Goal: Information Seeking & Learning: Learn about a topic

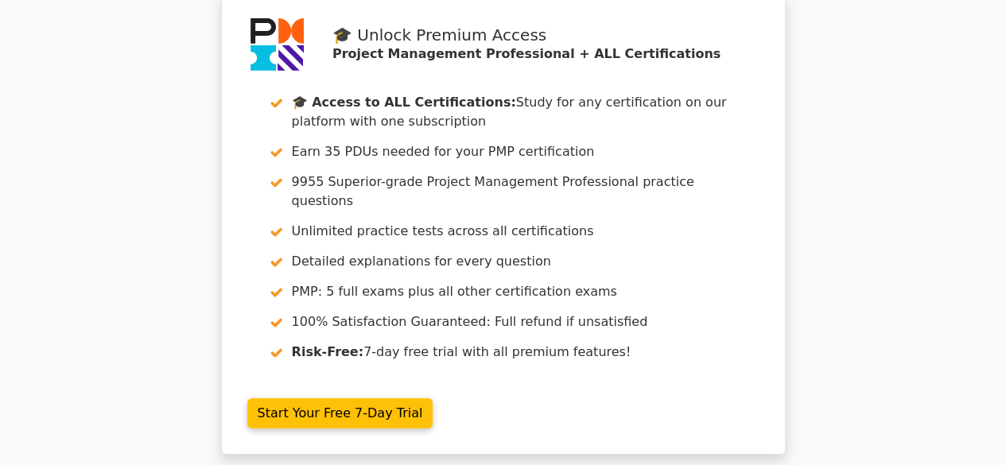
scroll to position [2943, 0]
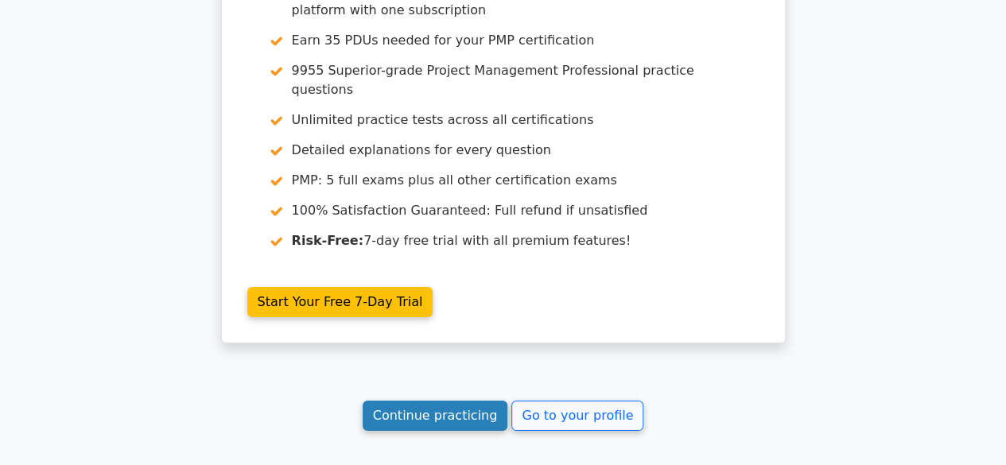
click at [430, 401] on link "Continue practicing" at bounding box center [436, 416] width 146 height 30
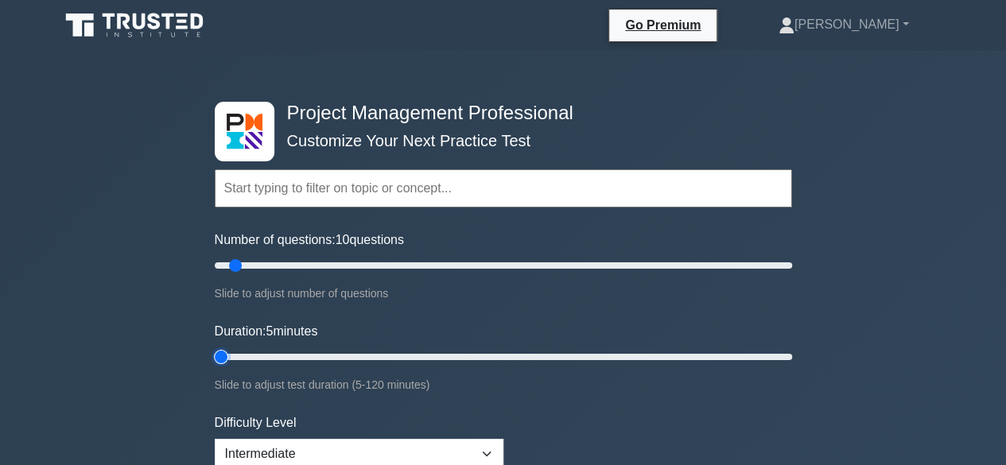
drag, startPoint x: 243, startPoint y: 356, endPoint x: 201, endPoint y: 352, distance: 42.4
type input "5"
click at [215, 352] on input "Duration: 5 minutes" at bounding box center [504, 357] width 578 height 19
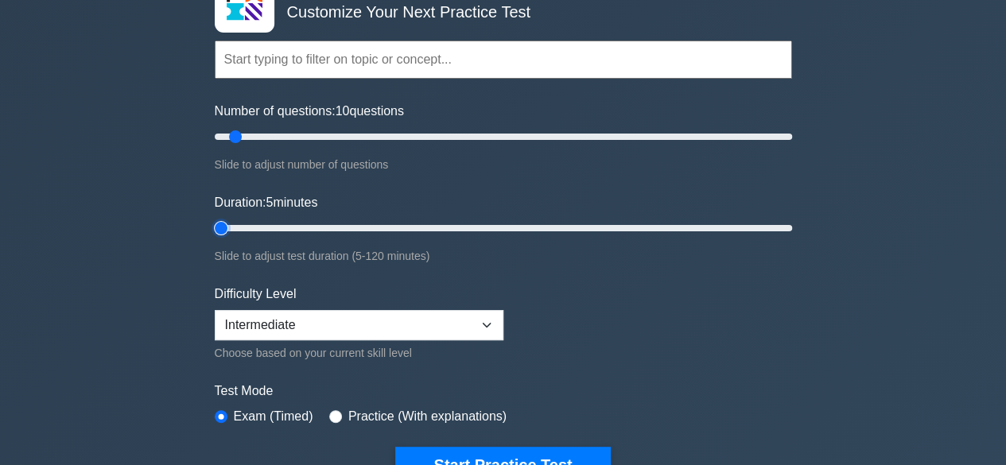
scroll to position [159, 0]
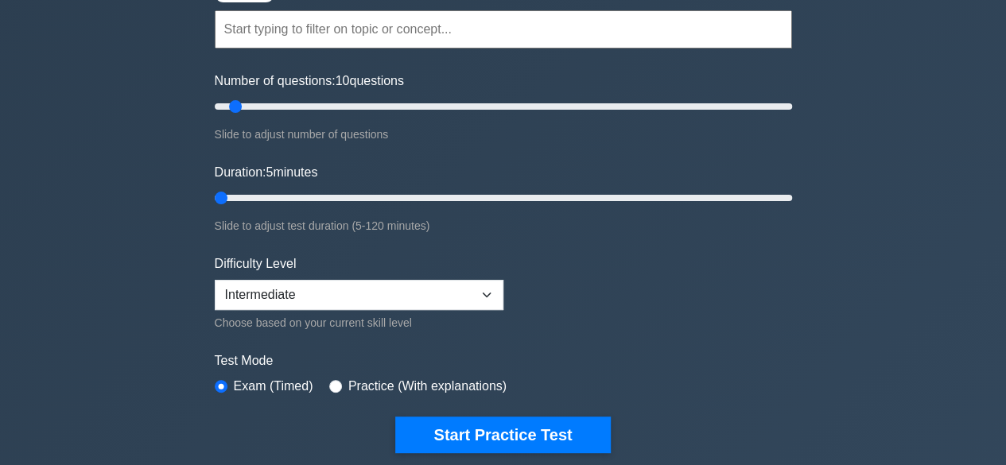
click at [455, 271] on div "Difficulty Level Beginner Intermediate Expert Choose based on your current skil…" at bounding box center [359, 294] width 289 height 78
click at [456, 290] on select "Beginner Intermediate Expert" at bounding box center [359, 295] width 289 height 30
select select "expert"
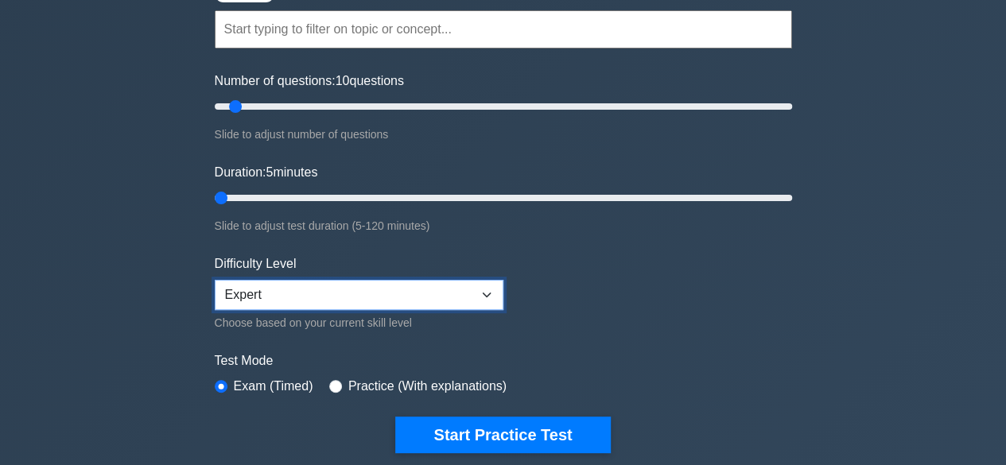
click at [215, 280] on select "Beginner Intermediate Expert" at bounding box center [359, 295] width 289 height 30
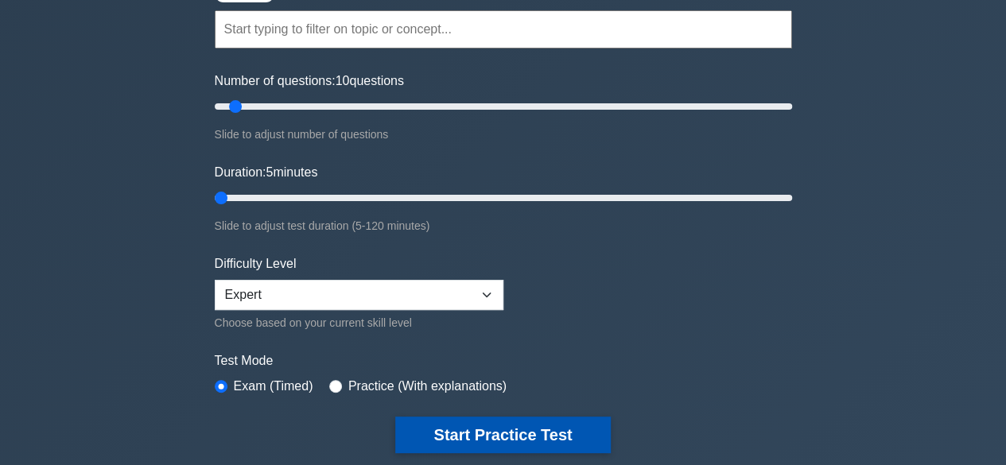
click at [457, 430] on button "Start Practice Test" at bounding box center [502, 435] width 215 height 37
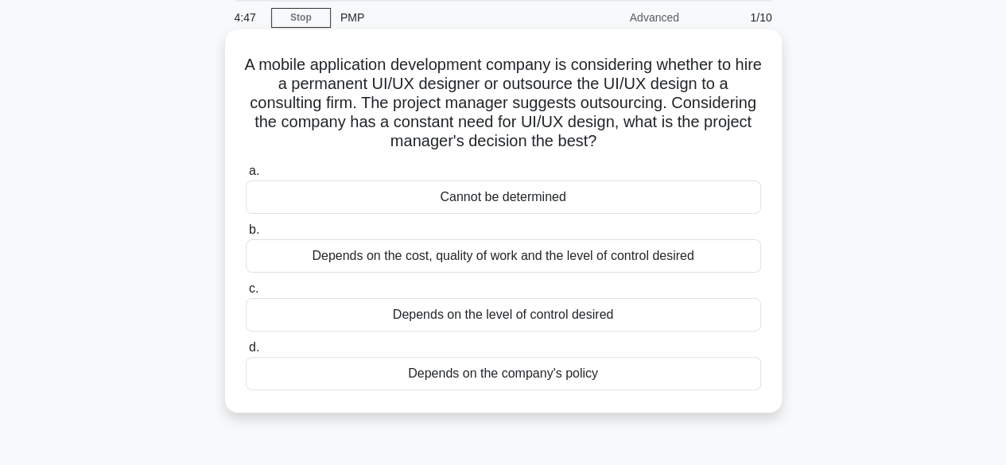
scroll to position [80, 0]
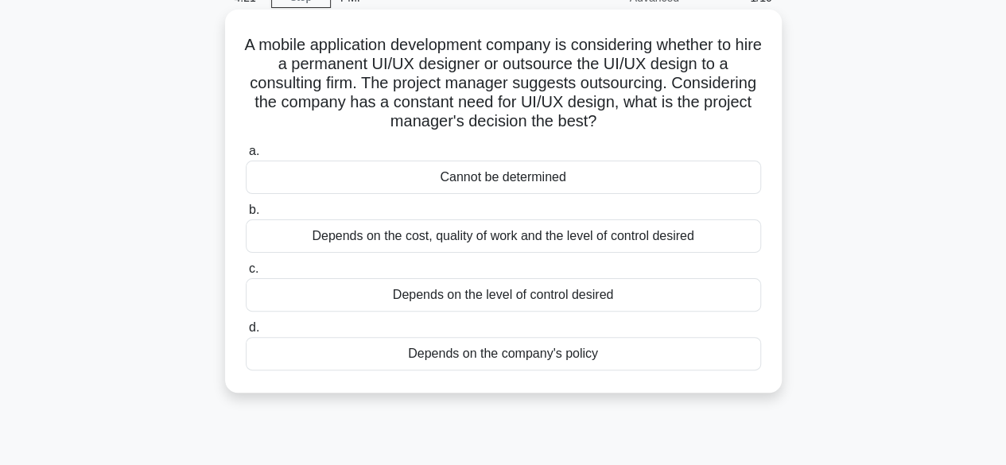
click at [498, 174] on div "Cannot be determined" at bounding box center [503, 177] width 515 height 33
click at [246, 157] on input "a. Cannot be determined" at bounding box center [246, 151] width 0 height 10
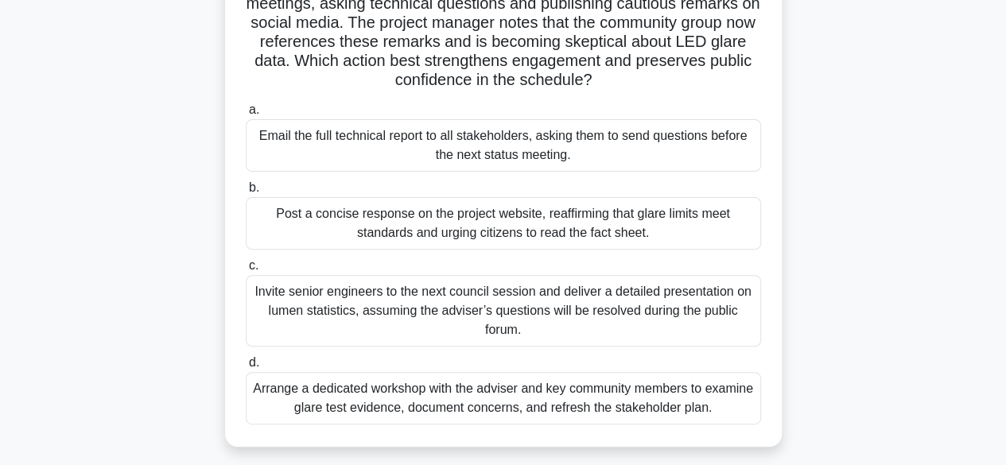
scroll to position [239, 0]
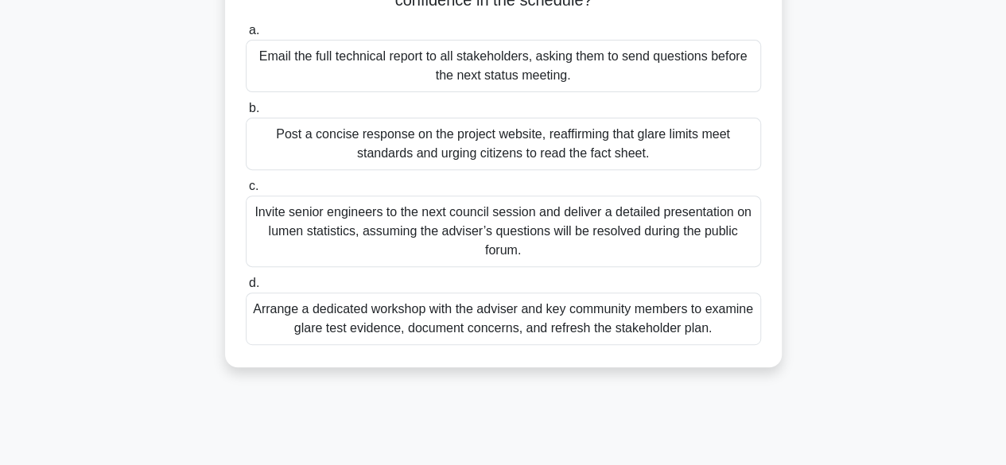
click at [504, 320] on div "Arrange a dedicated workshop with the adviser and key community members to exam…" at bounding box center [503, 319] width 515 height 53
click at [246, 289] on input "d. Arrange a dedicated workshop with the adviser and key community members to e…" at bounding box center [246, 283] width 0 height 10
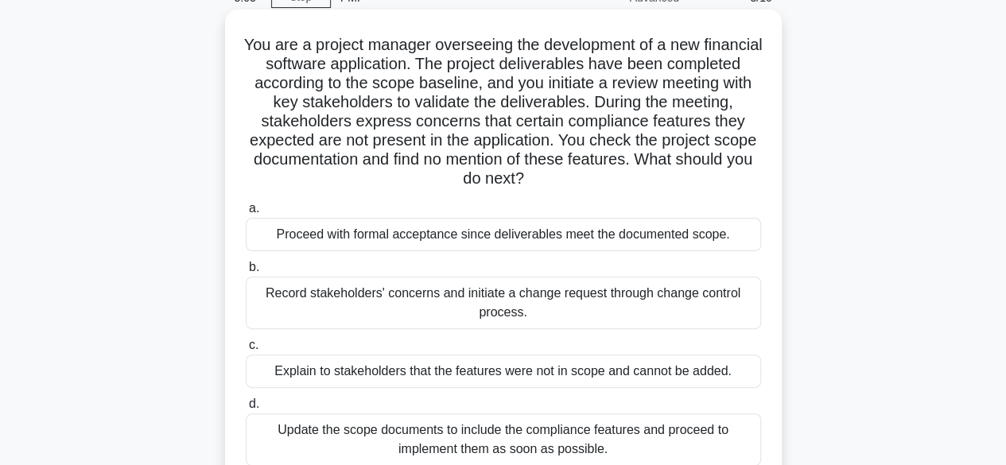
scroll to position [159, 0]
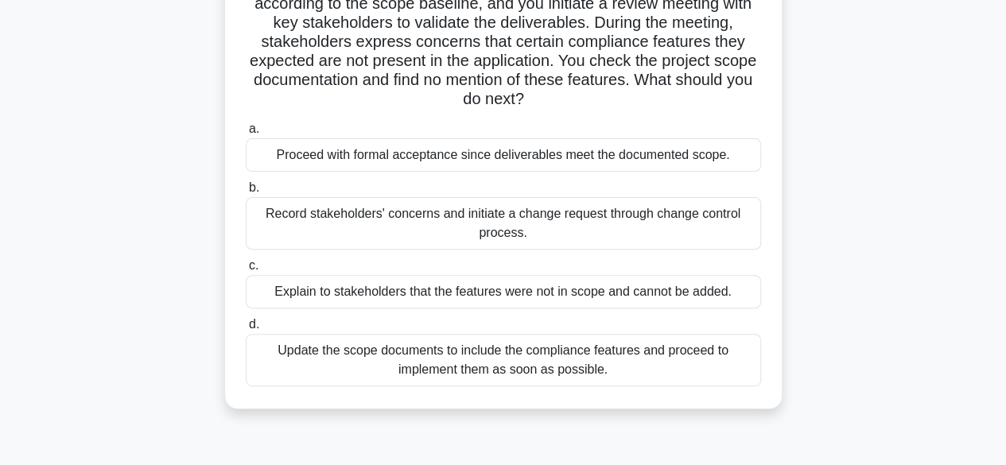
click at [444, 220] on div "Record stakeholders' concerns and initiate a change request through change cont…" at bounding box center [503, 223] width 515 height 53
click at [246, 193] on input "b. Record stakeholders' concerns and initiate a change request through change c…" at bounding box center [246, 188] width 0 height 10
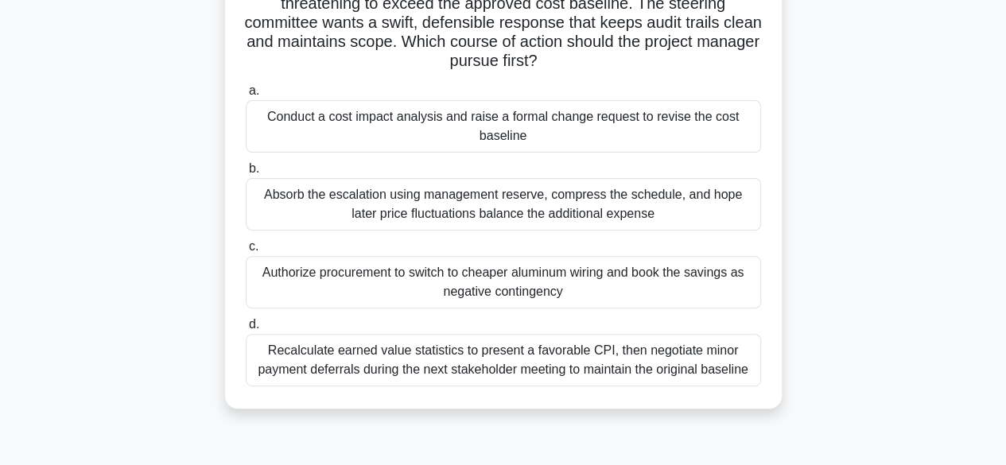
click at [480, 118] on div "Conduct a cost impact analysis and raise a formal change request to revise the …" at bounding box center [503, 126] width 515 height 53
click at [246, 96] on input "a. Conduct a cost impact analysis and raise a formal change request to revise t…" at bounding box center [246, 91] width 0 height 10
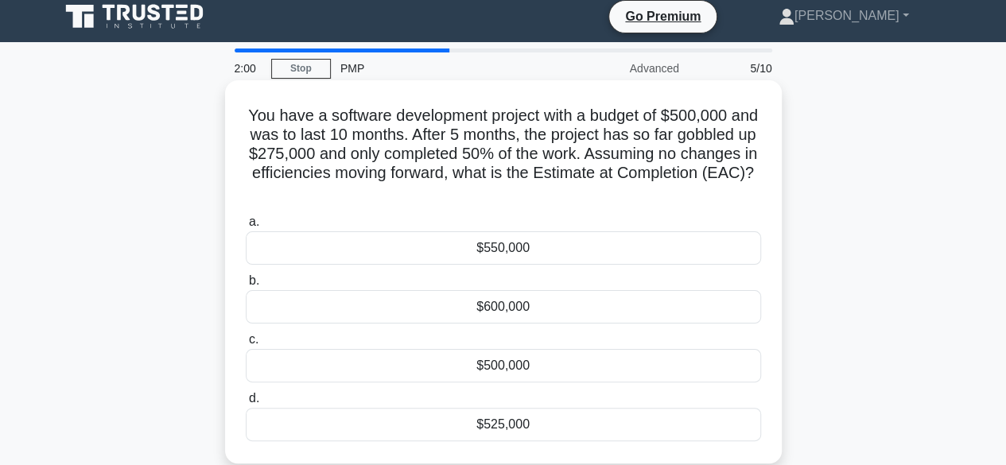
scroll to position [0, 0]
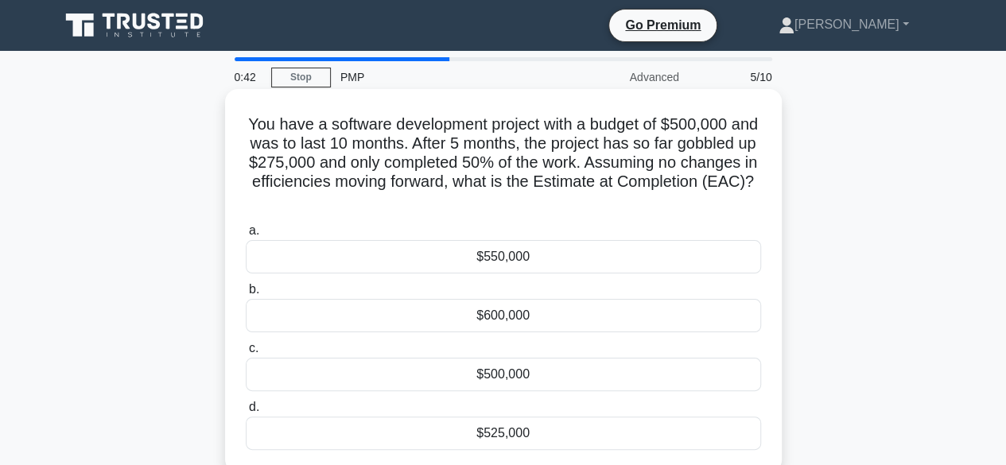
click at [486, 257] on div "$550,000" at bounding box center [503, 256] width 515 height 33
click at [246, 236] on input "a. $550,000" at bounding box center [246, 231] width 0 height 10
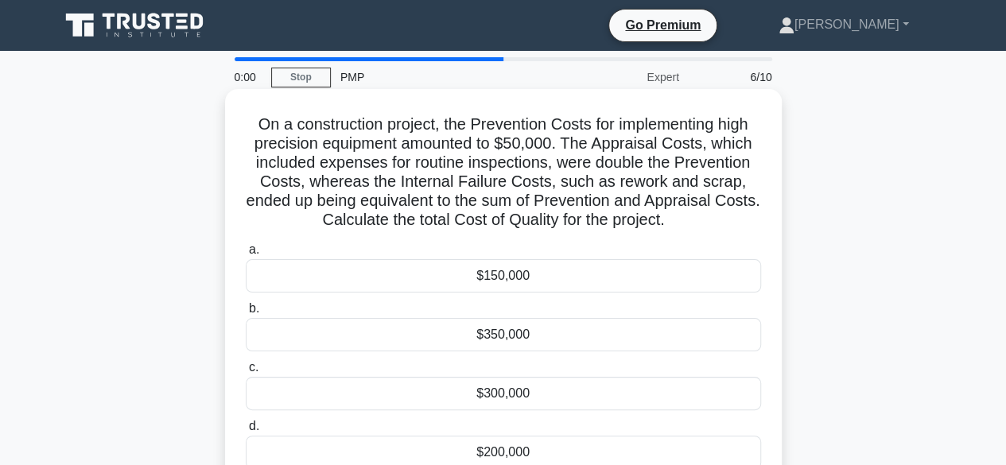
click at [482, 278] on div "$150,000" at bounding box center [503, 275] width 515 height 33
click at [246, 255] on input "a. $150,000" at bounding box center [246, 250] width 0 height 10
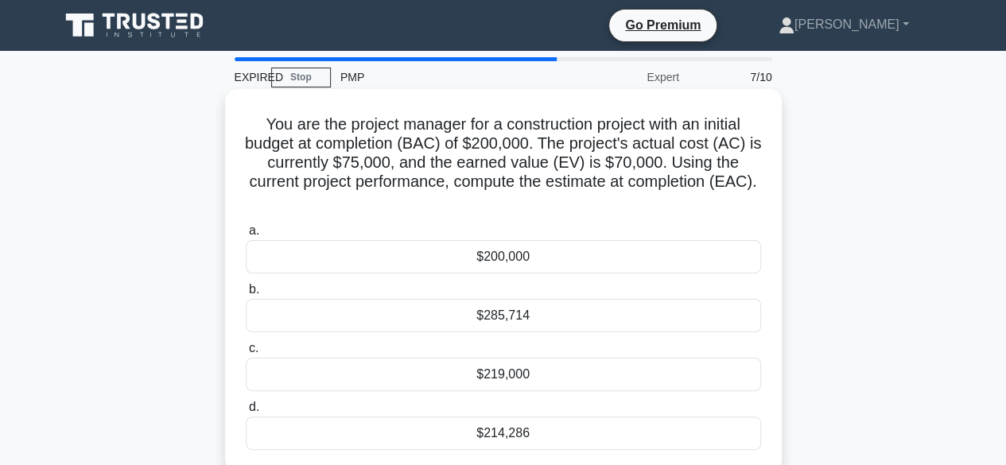
scroll to position [92, 0]
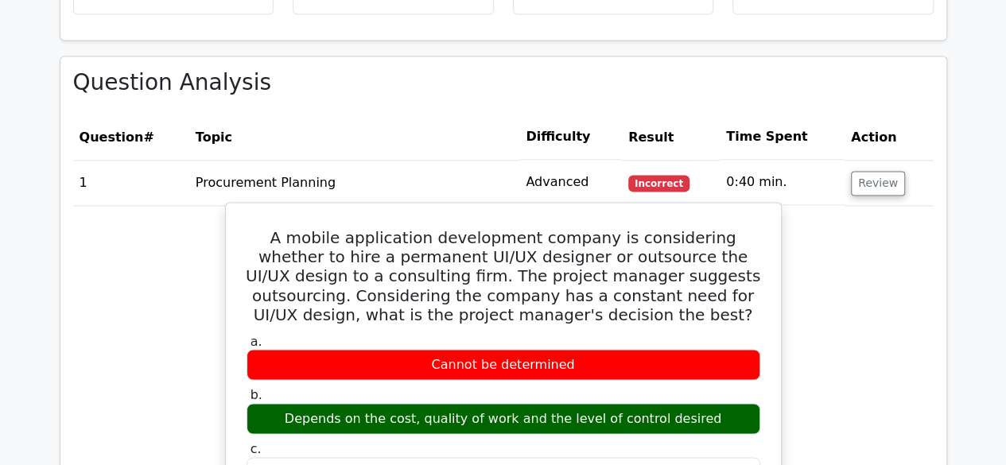
scroll to position [1273, 0]
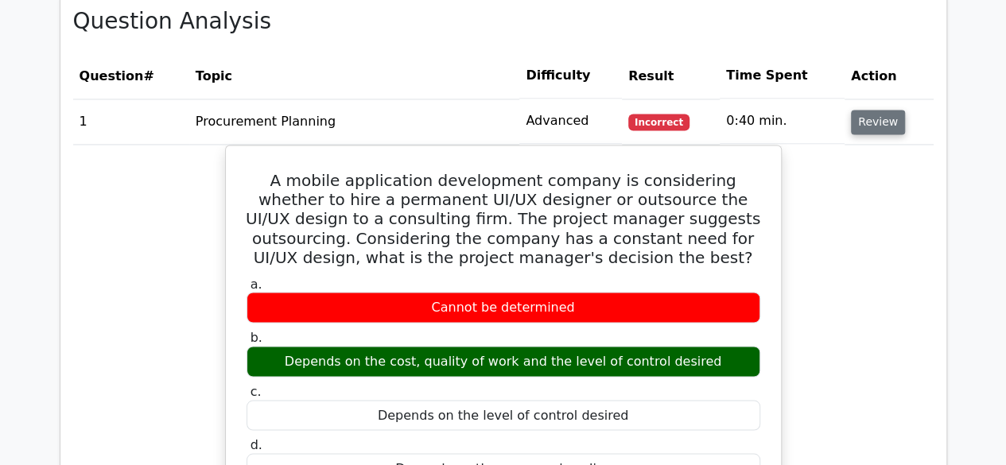
click at [872, 110] on button "Review" at bounding box center [878, 122] width 54 height 25
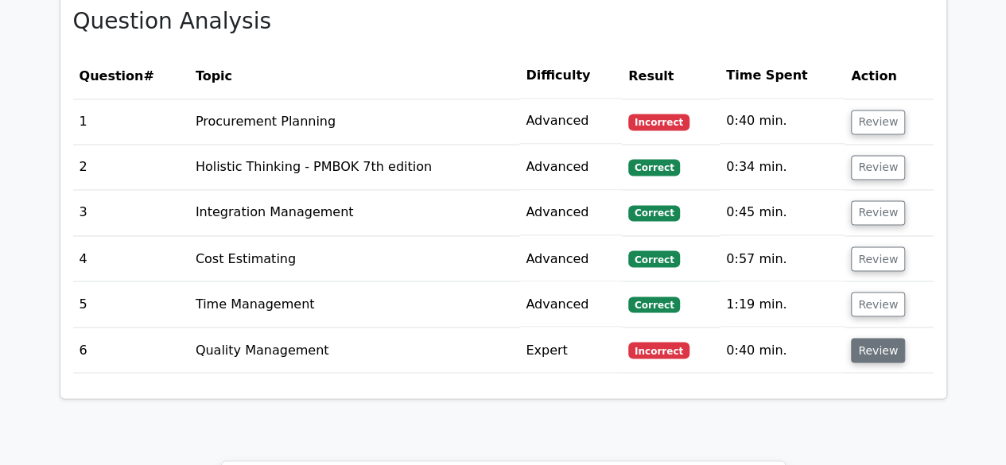
click at [889, 338] on button "Review" at bounding box center [878, 350] width 54 height 25
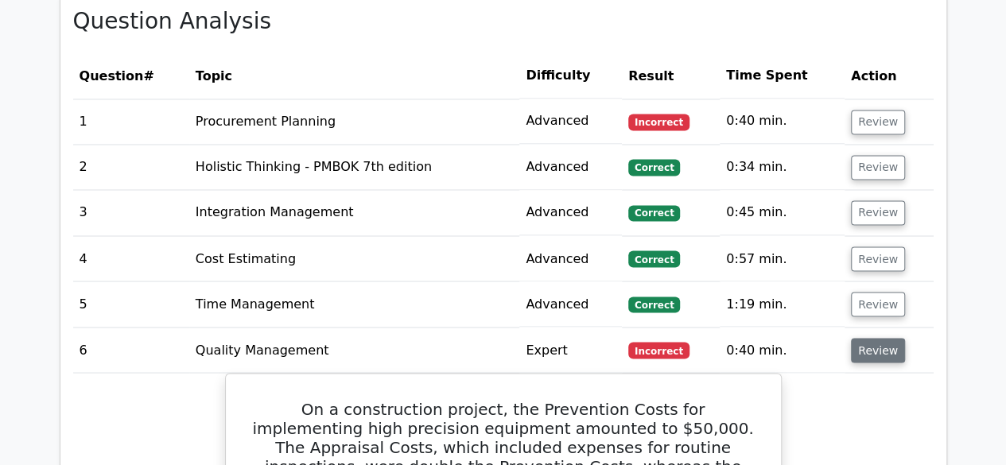
click at [881, 338] on button "Review" at bounding box center [878, 350] width 54 height 25
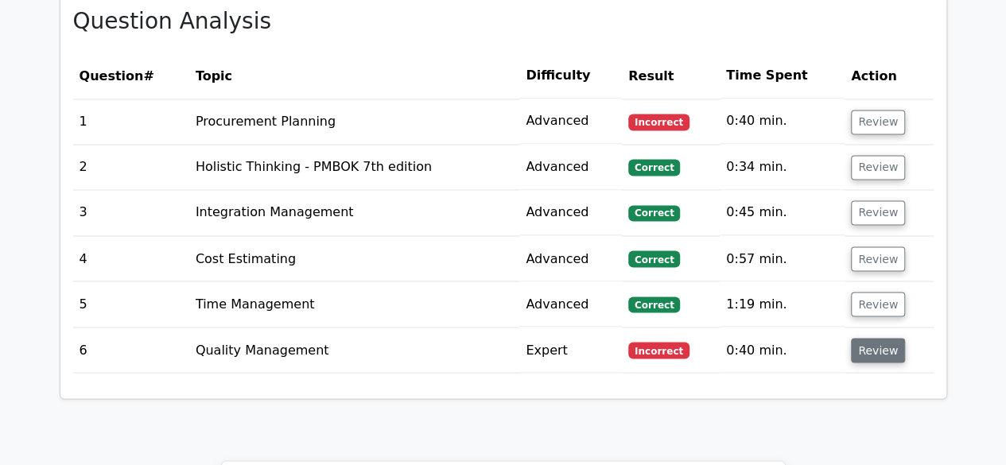
click at [880, 338] on button "Review" at bounding box center [878, 350] width 54 height 25
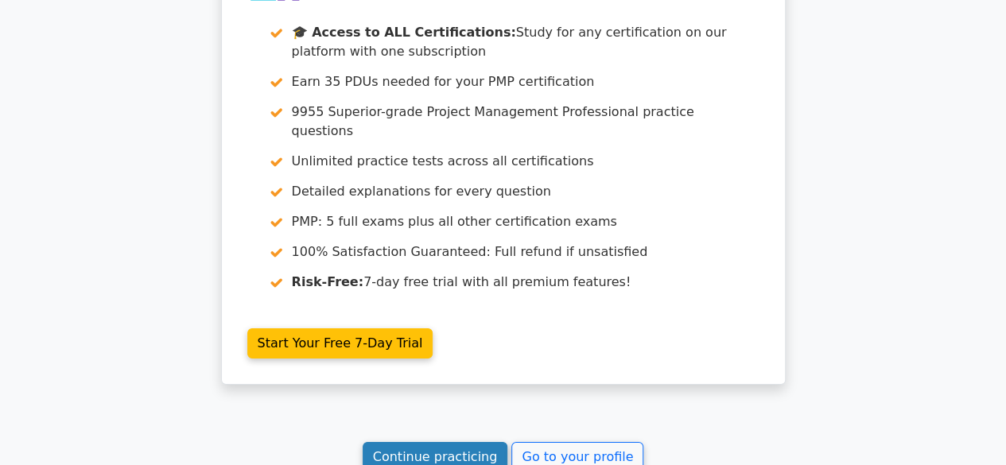
scroll to position [2705, 0]
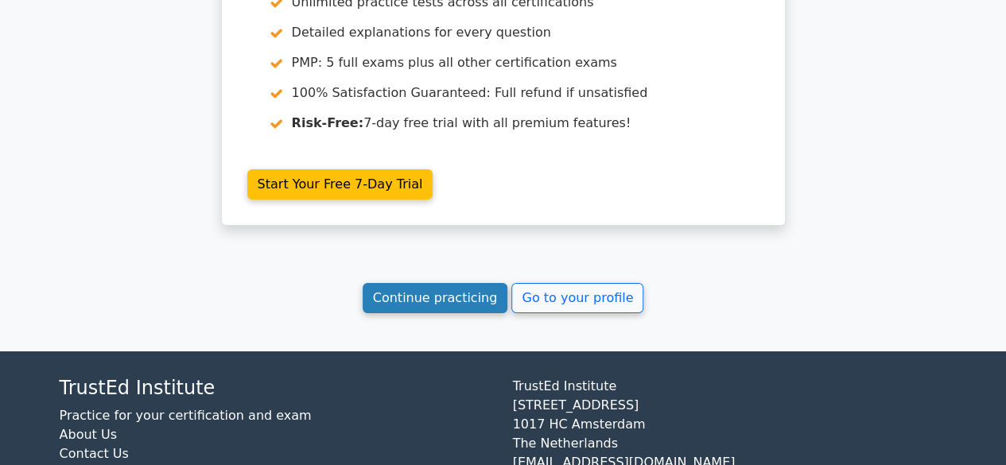
click at [442, 283] on link "Continue practicing" at bounding box center [436, 298] width 146 height 30
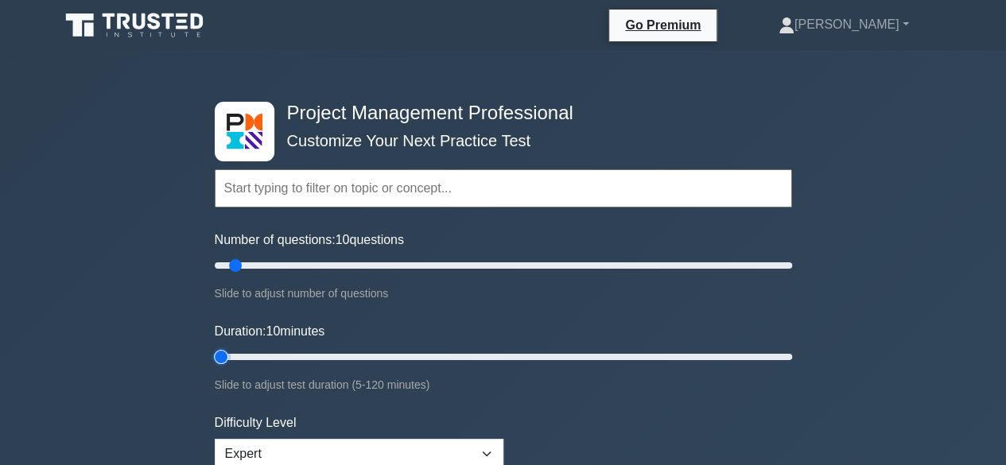
type input "5"
click at [219, 356] on input "Duration: 10 minutes" at bounding box center [504, 357] width 578 height 19
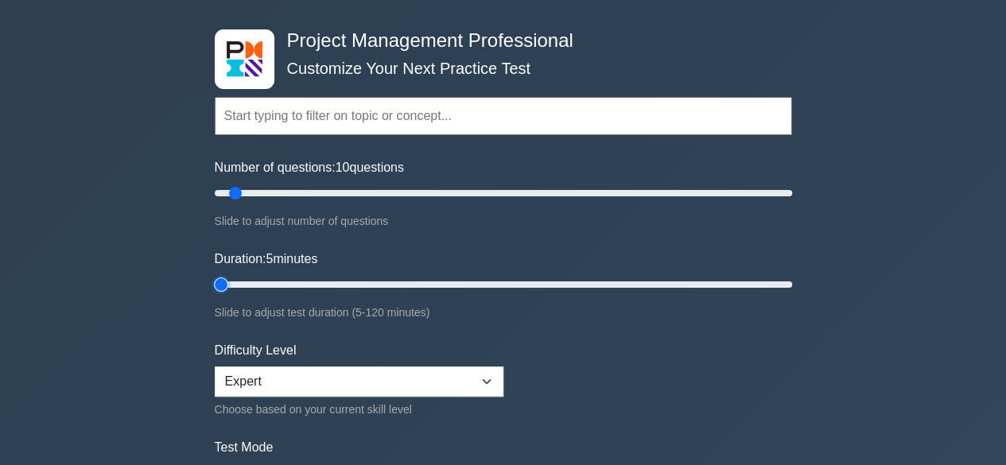
scroll to position [159, 0]
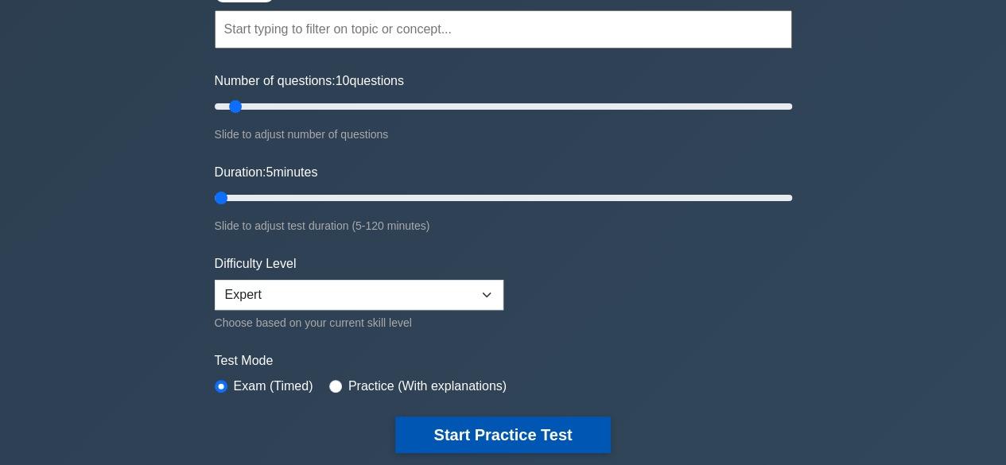
click at [479, 429] on button "Start Practice Test" at bounding box center [502, 435] width 215 height 37
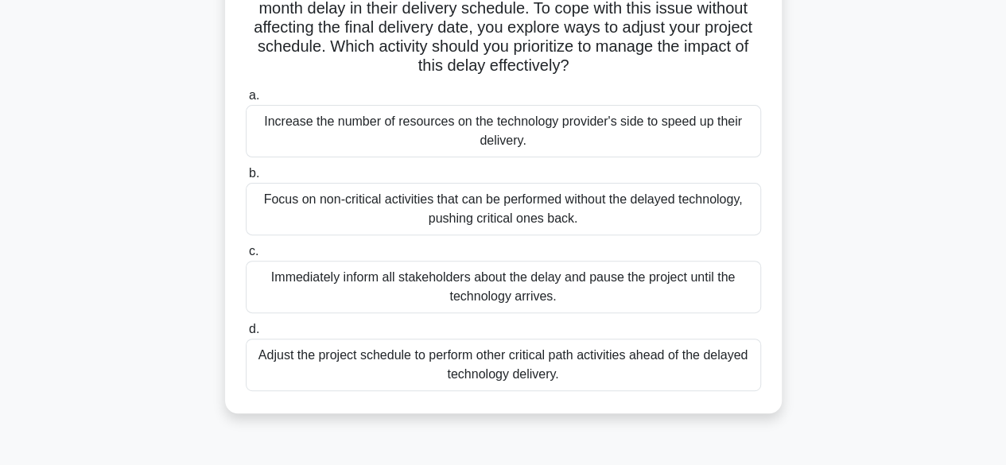
scroll to position [159, 0]
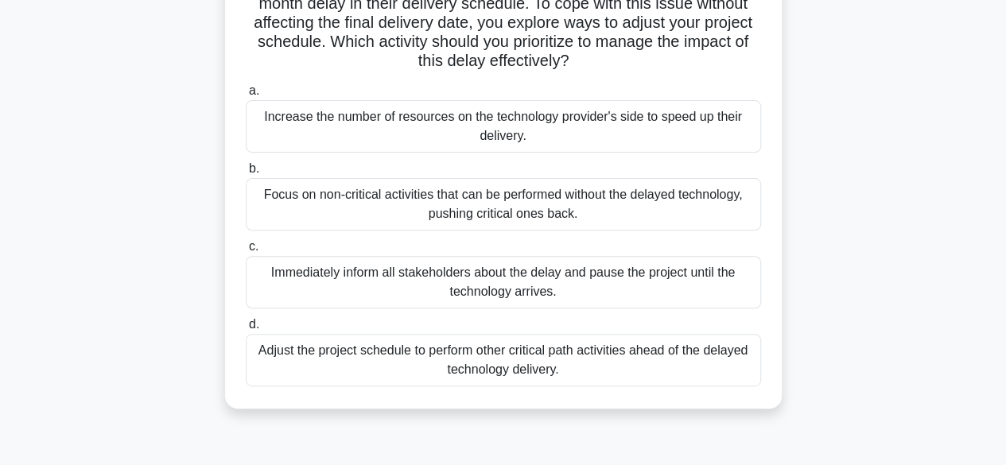
click at [558, 359] on div "Adjust the project schedule to perform other critical path activities ahead of …" at bounding box center [503, 360] width 515 height 53
click at [246, 330] on input "d. Adjust the project schedule to perform other critical path activities ahead …" at bounding box center [246, 325] width 0 height 10
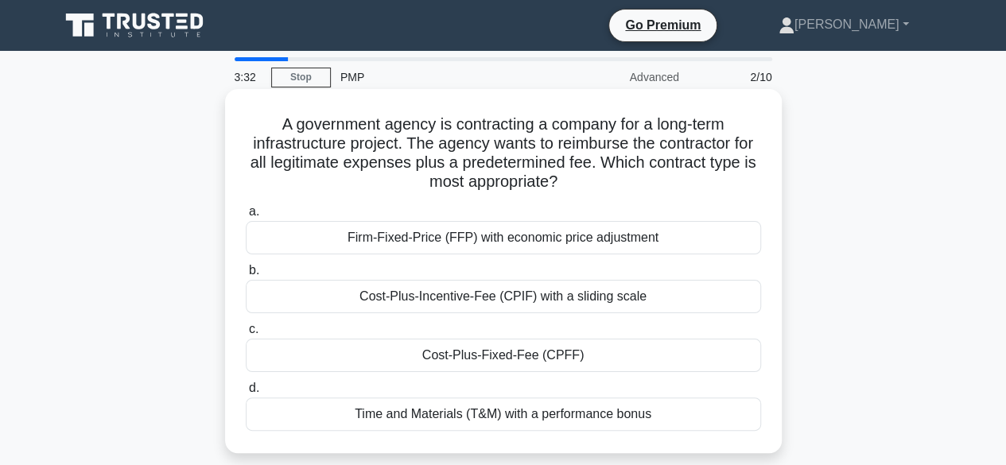
scroll to position [0, 0]
click at [512, 356] on div "Cost-Plus-Fixed-Fee (CPFF)" at bounding box center [503, 355] width 515 height 33
click at [246, 335] on input "c. Cost-Plus-Fixed-Fee (CPFF)" at bounding box center [246, 330] width 0 height 10
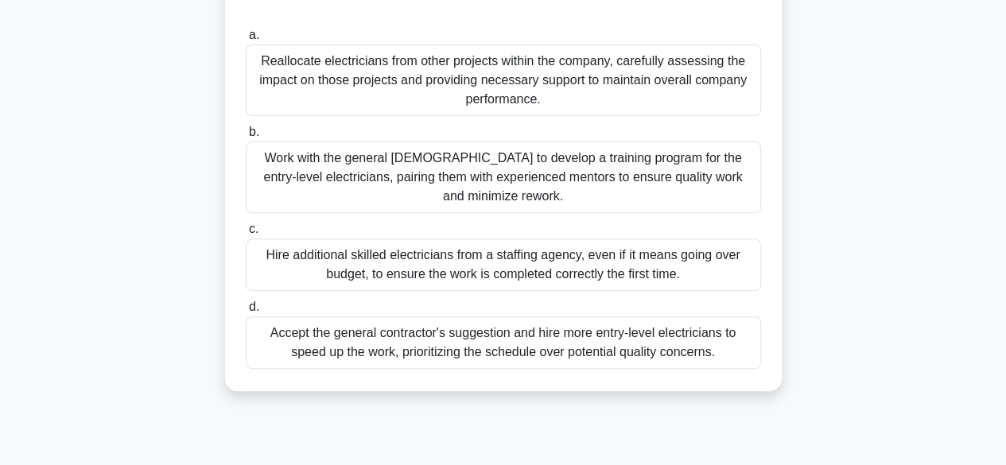
scroll to position [239, 0]
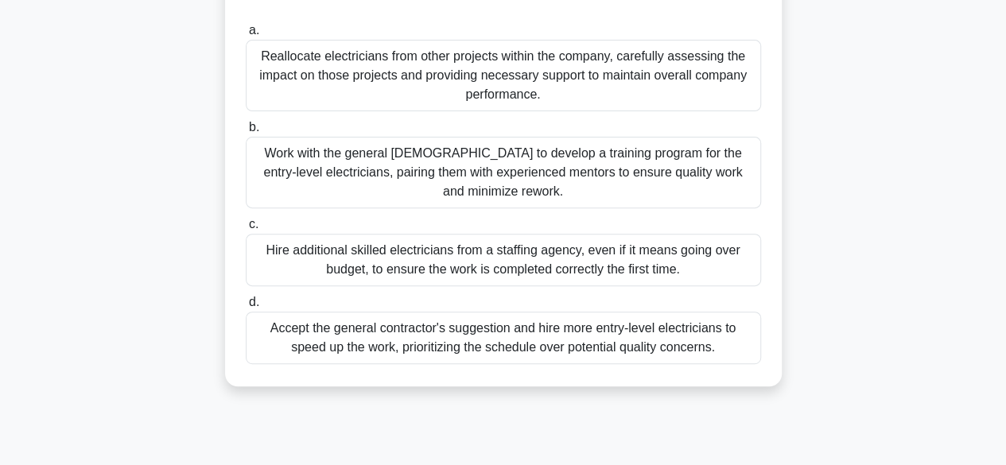
click at [505, 170] on div "Work with the general [DEMOGRAPHIC_DATA] to develop a training program for the …" at bounding box center [503, 173] width 515 height 72
click at [246, 133] on input "b. Work with the general [DEMOGRAPHIC_DATA] to develop a training program for t…" at bounding box center [246, 128] width 0 height 10
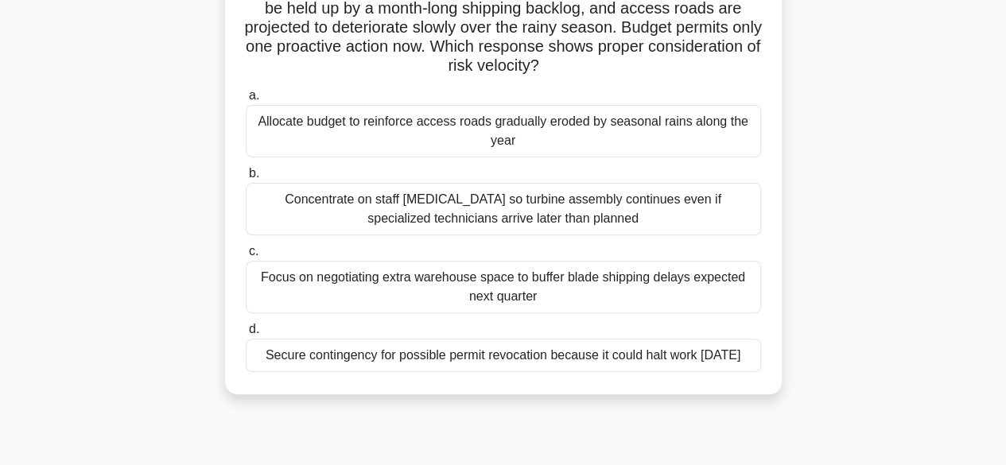
scroll to position [159, 0]
